Goal: Transaction & Acquisition: Purchase product/service

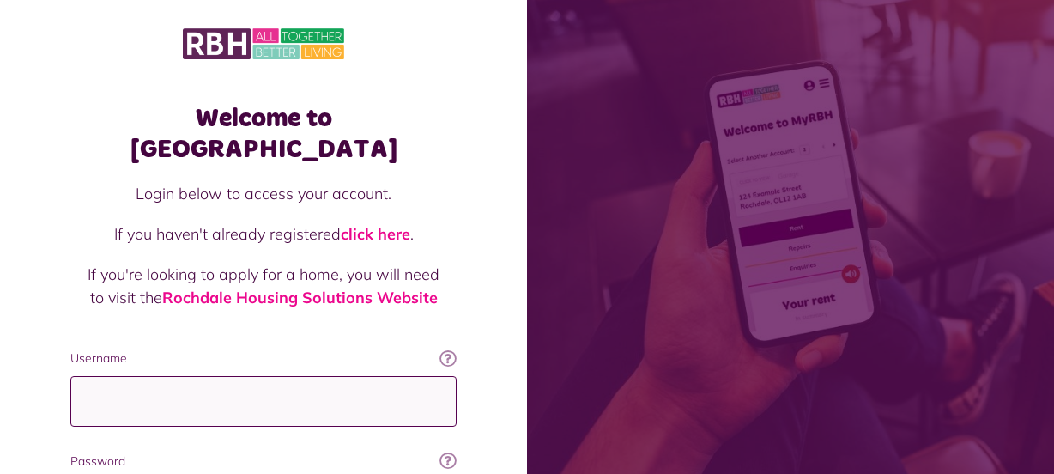
click at [102, 376] on input "Username" at bounding box center [263, 401] width 386 height 51
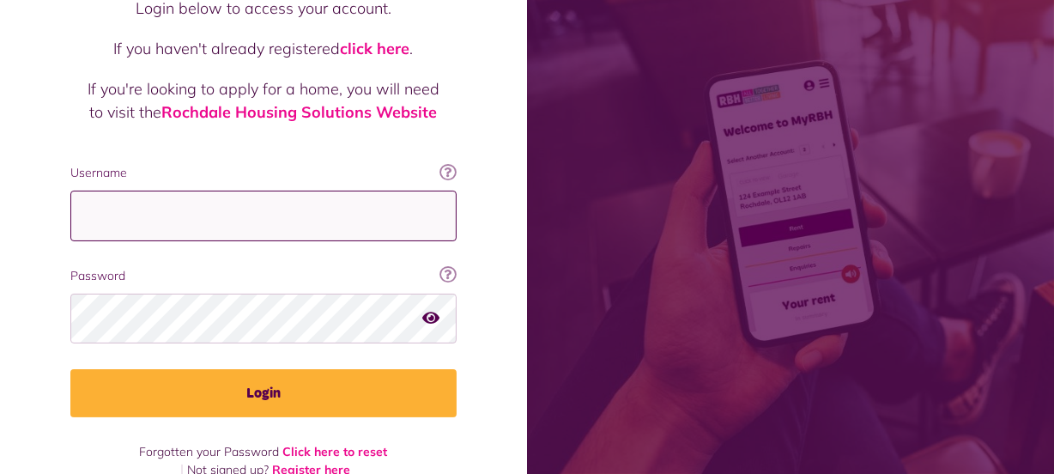
scroll to position [185, 0]
type input "**********"
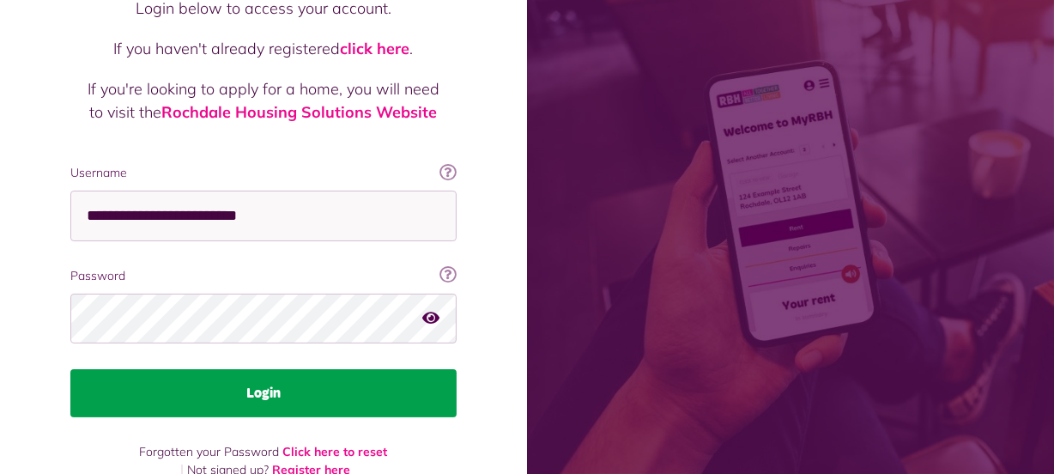
click at [243, 369] on button "Login" at bounding box center [263, 393] width 386 height 48
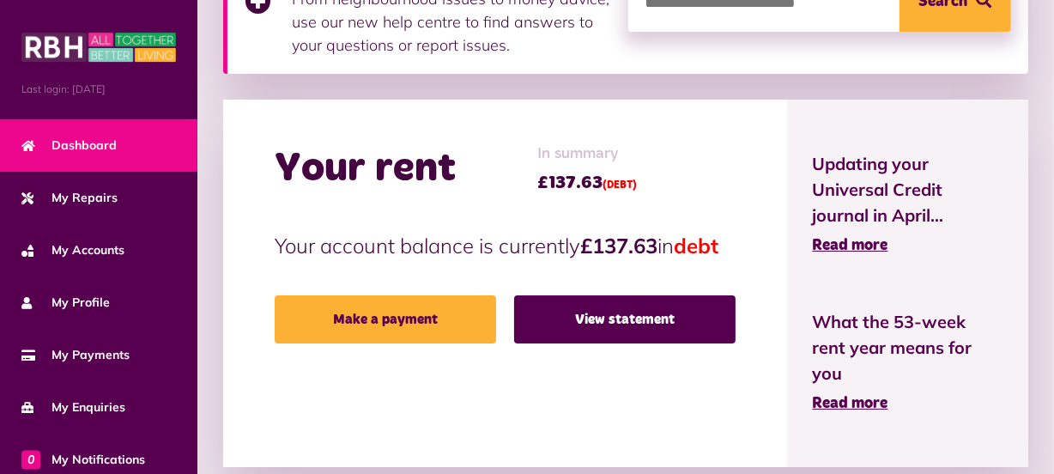
scroll to position [427, 0]
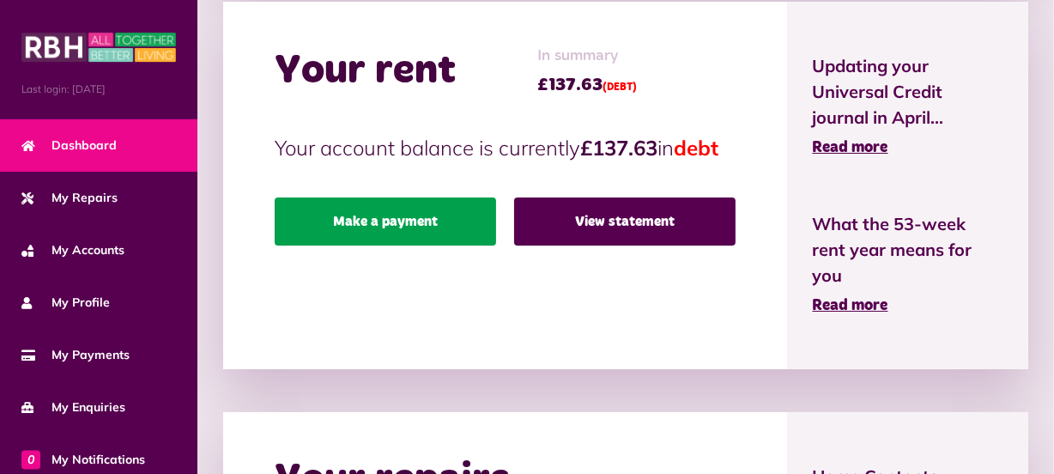
click at [390, 245] on link "Make a payment" at bounding box center [385, 221] width 221 height 48
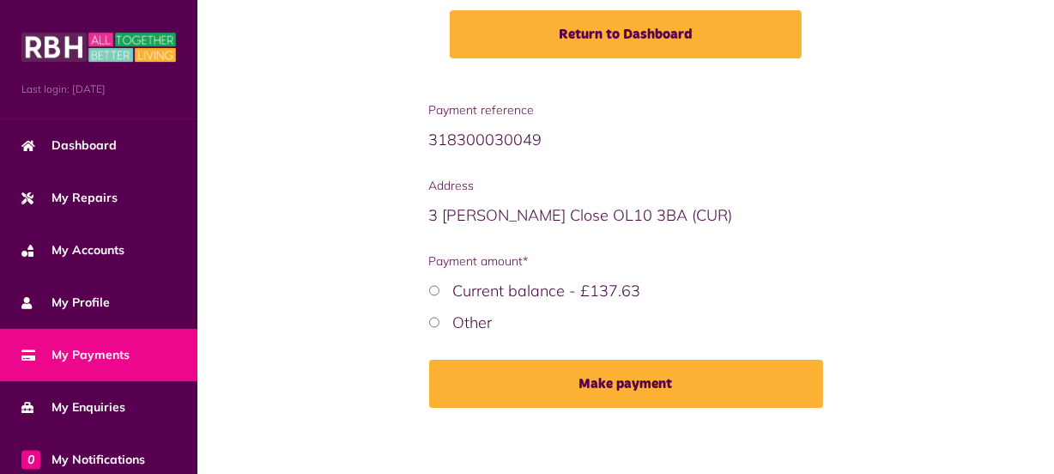
scroll to position [283, 0]
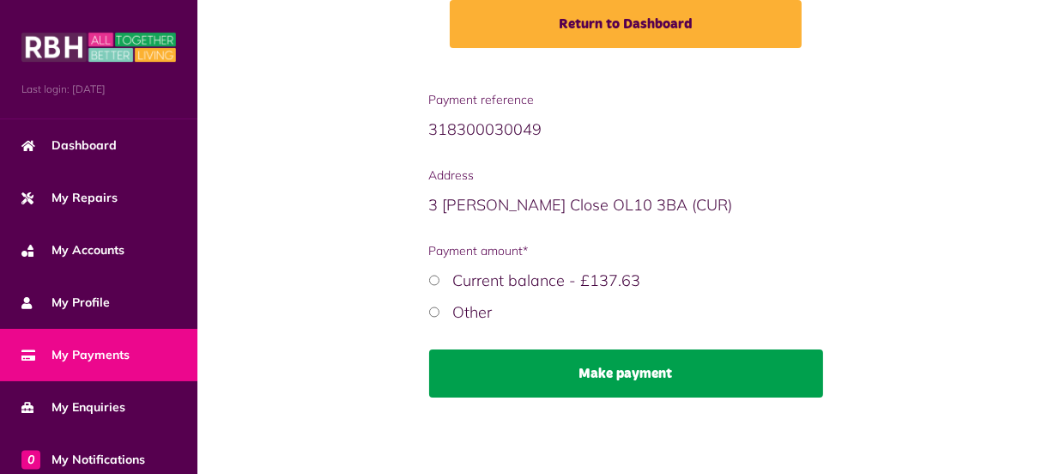
click at [610, 370] on button "Make payment" at bounding box center [626, 373] width 394 height 48
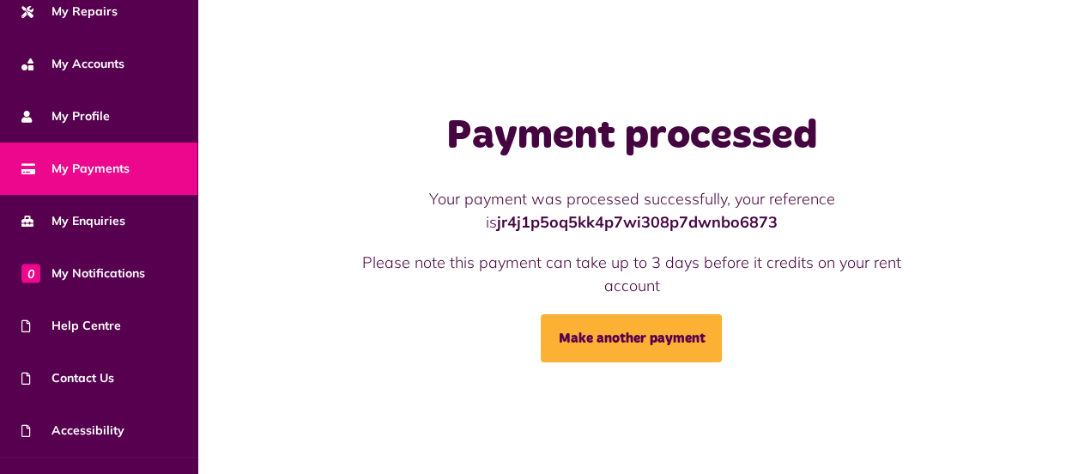
scroll to position [220, 0]
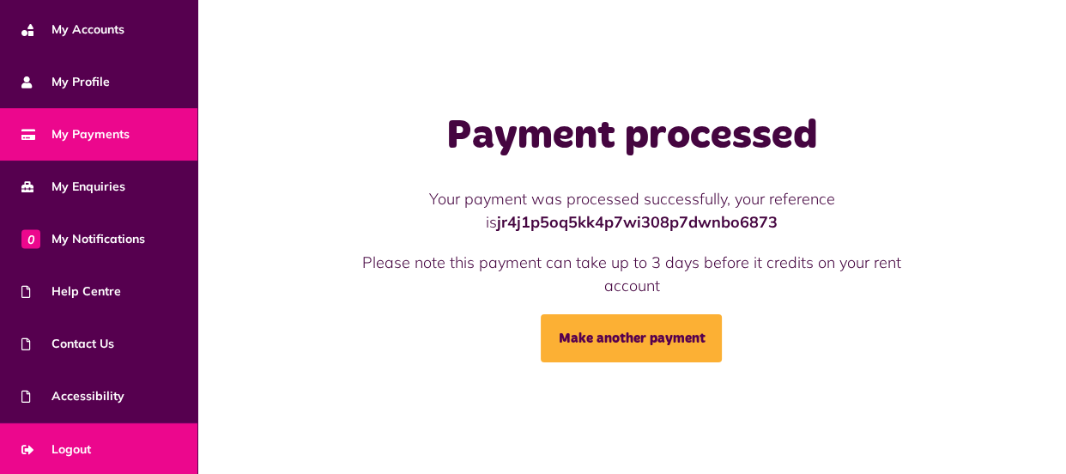
click at [86, 444] on span "Logout" at bounding box center [55, 449] width 69 height 18
